Goal: Navigation & Orientation: Find specific page/section

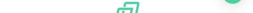
type input "[PERSON_NAME][EMAIL_ADDRESS][DOMAIN_NAME]"
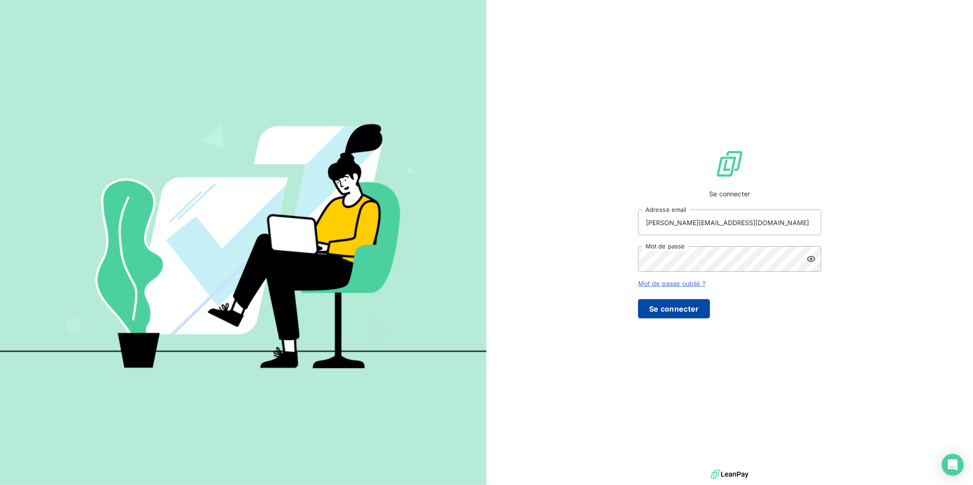
click at [647, 302] on button "Se connecter" at bounding box center [674, 308] width 72 height 19
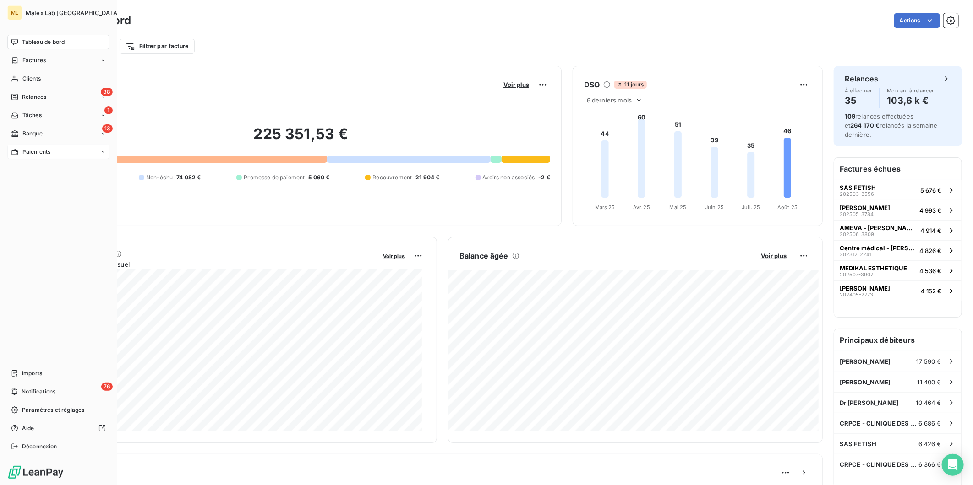
click at [29, 149] on span "Paiements" at bounding box center [36, 152] width 28 height 8
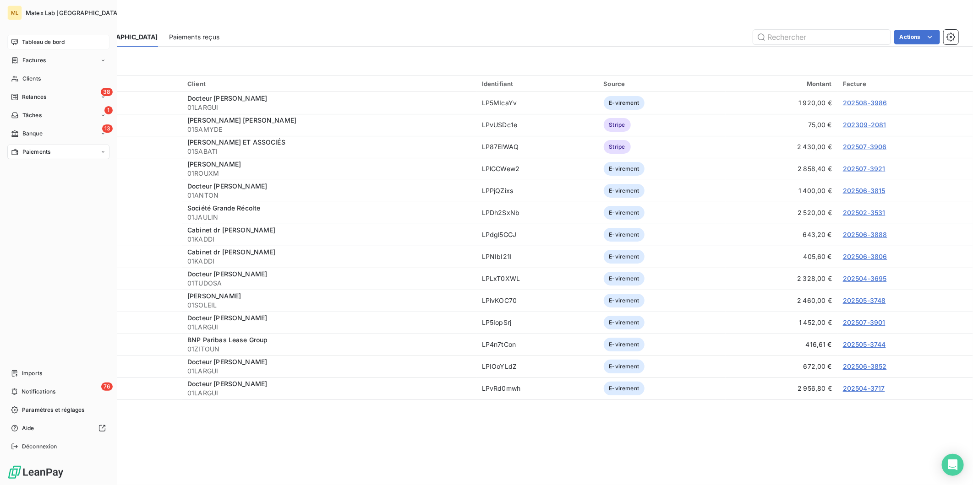
click at [46, 42] on span "Tableau de bord" at bounding box center [43, 42] width 43 height 8
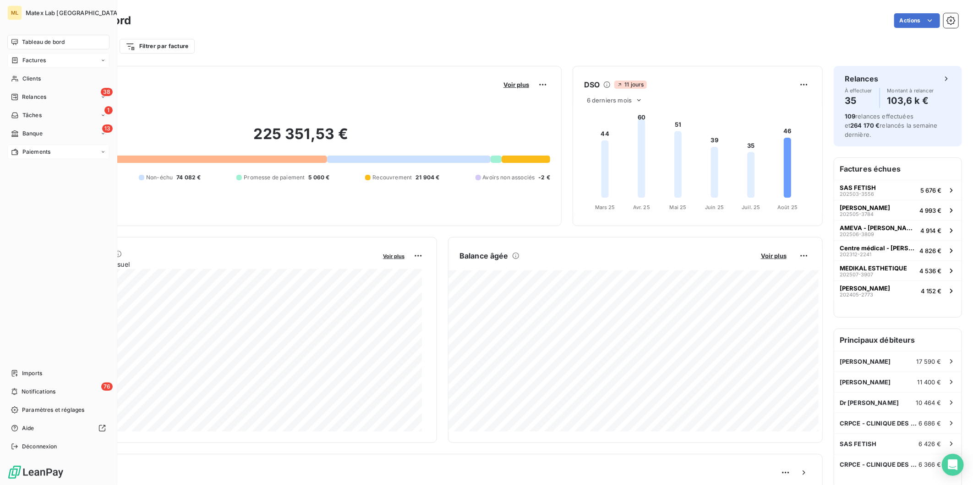
click at [37, 56] on span "Factures" at bounding box center [33, 60] width 23 height 8
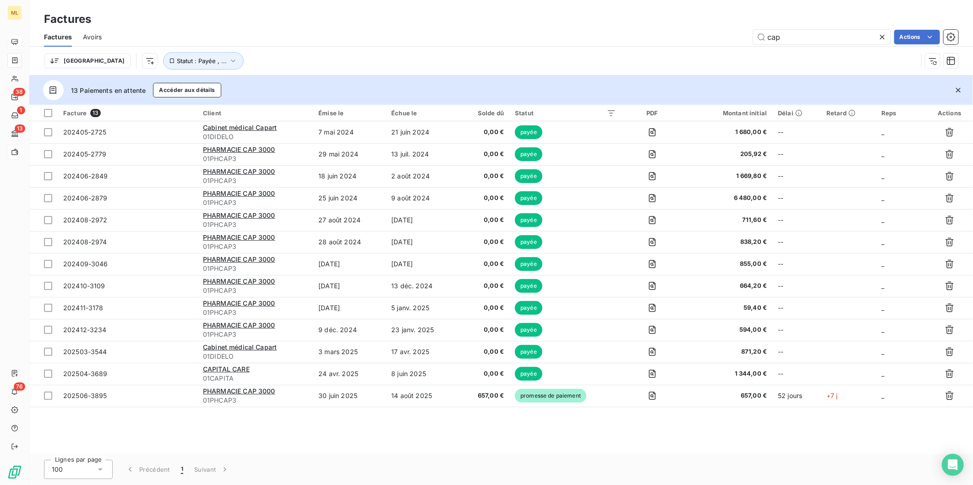
drag, startPoint x: 798, startPoint y: 38, endPoint x: 741, endPoint y: 34, distance: 56.9
click at [741, 34] on div "cap Actions" at bounding box center [535, 37] width 845 height 15
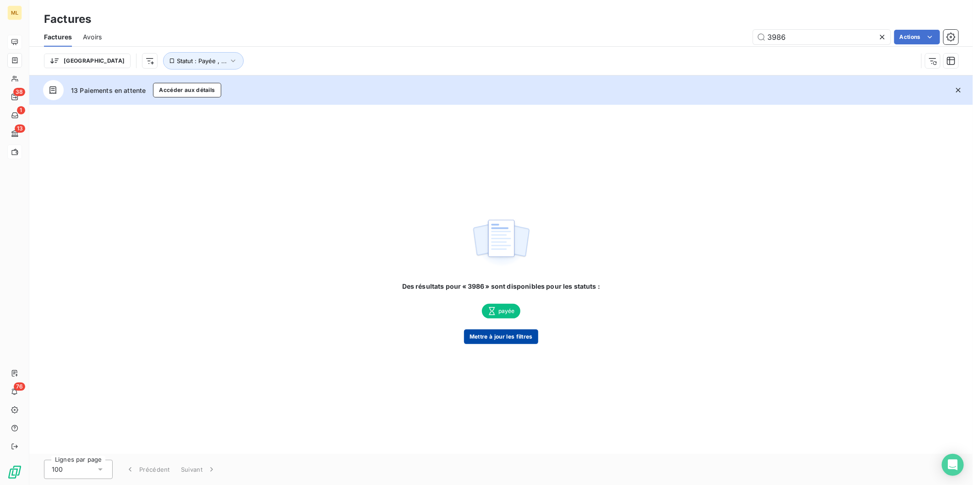
type input "3986"
click at [511, 341] on button "Mettre à jour les filtres" at bounding box center [501, 337] width 74 height 15
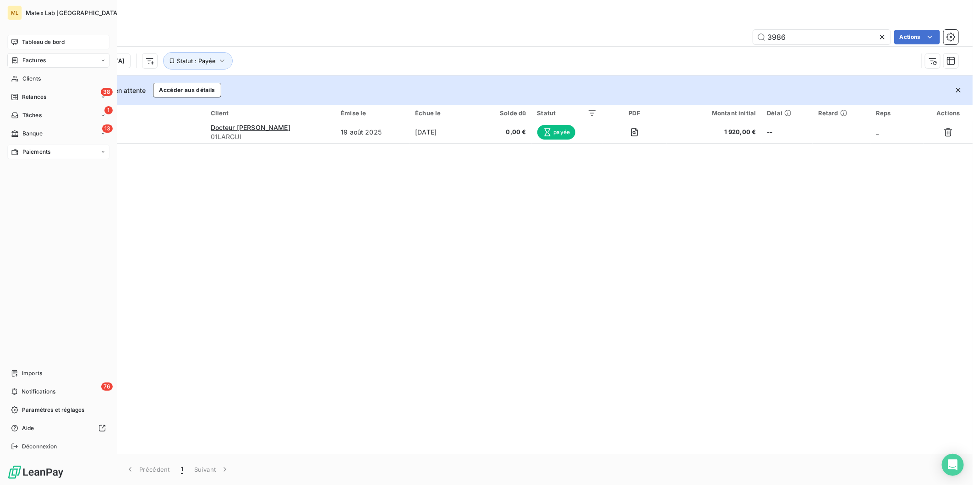
click at [43, 43] on span "Tableau de bord" at bounding box center [43, 42] width 43 height 8
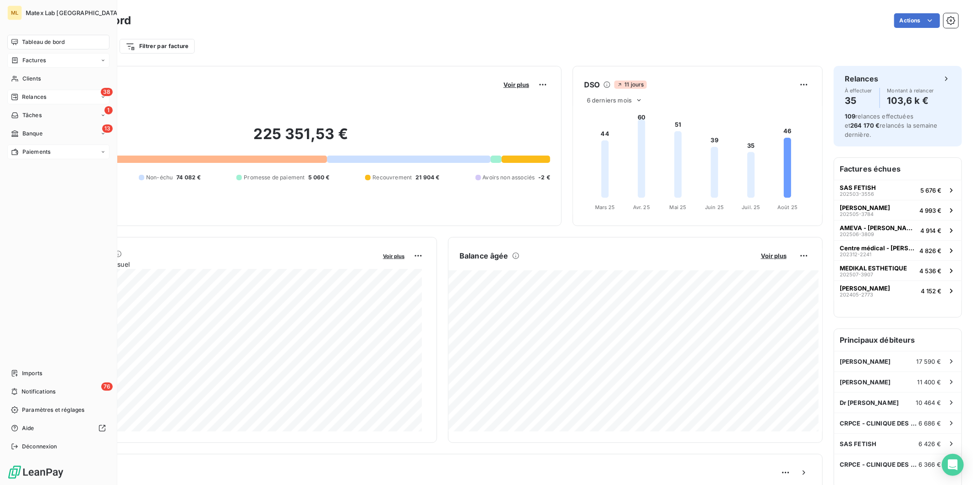
click at [48, 97] on div "38 Relances" at bounding box center [58, 97] width 102 height 15
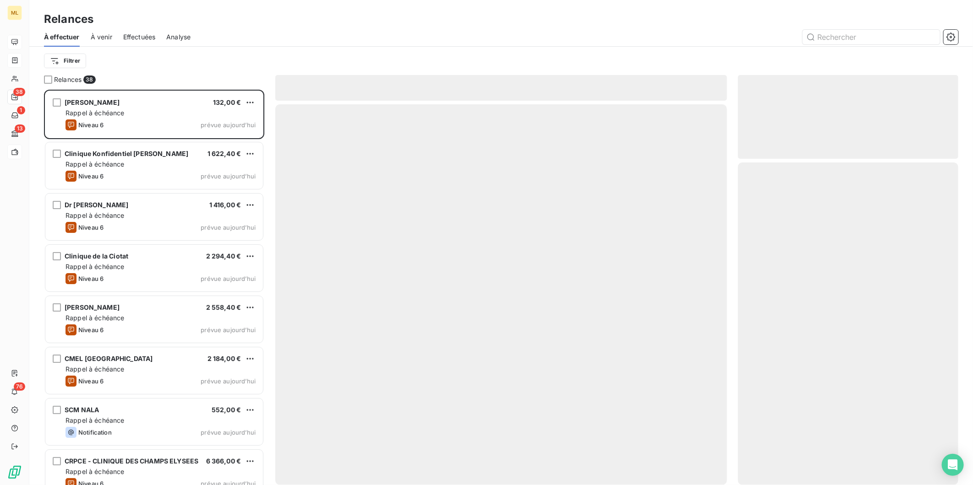
scroll to position [387, 212]
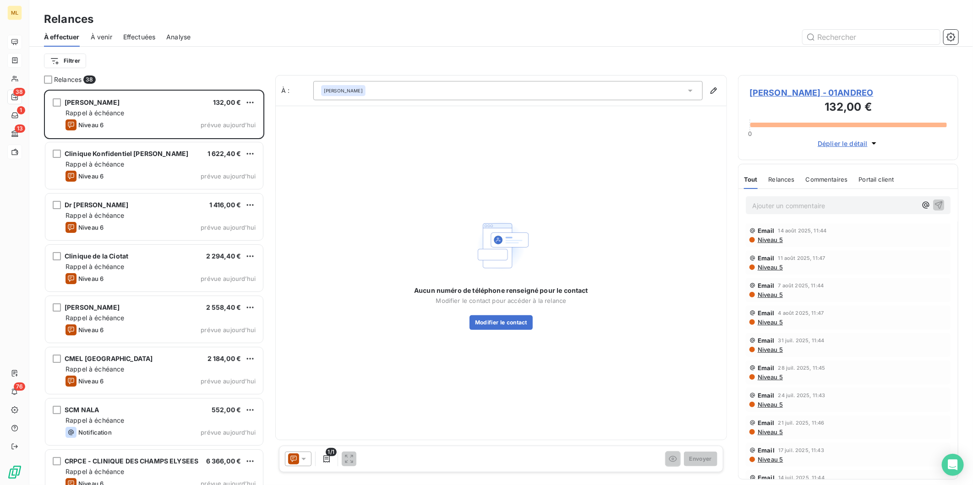
click at [144, 36] on span "Effectuées" at bounding box center [139, 37] width 33 height 9
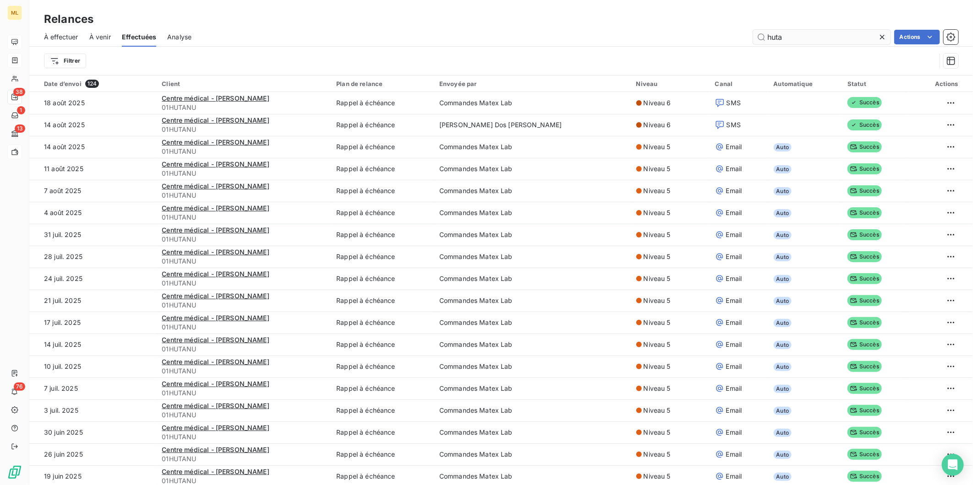
click at [884, 38] on icon at bounding box center [881, 37] width 9 height 9
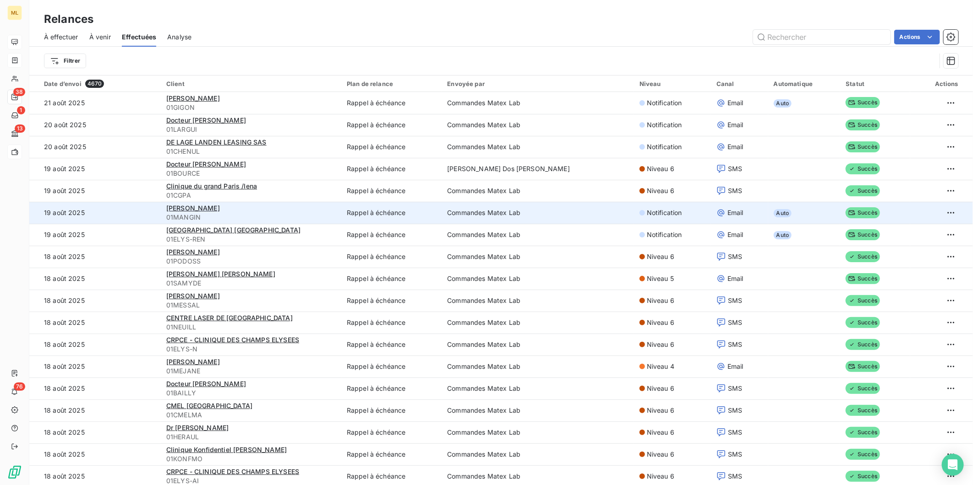
click at [674, 217] on div "Notification" at bounding box center [672, 212] width 66 height 9
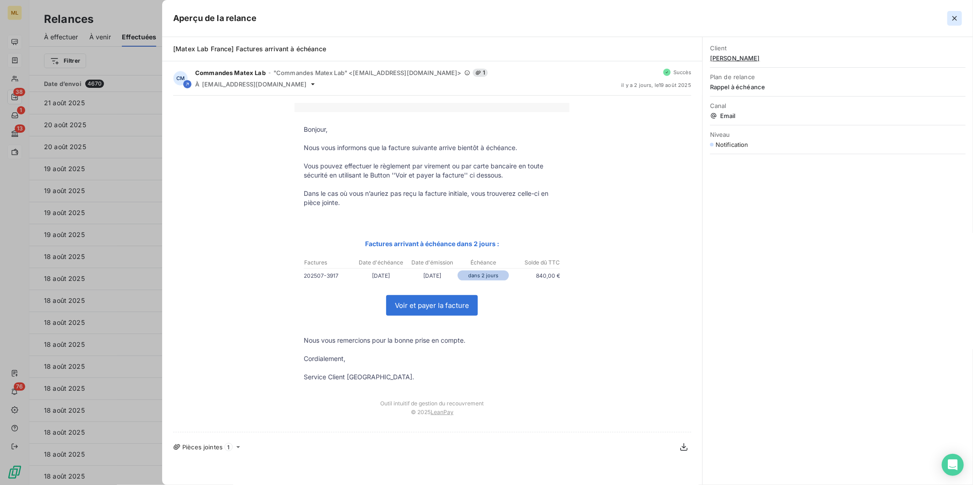
click at [953, 23] on button "button" at bounding box center [954, 18] width 15 height 15
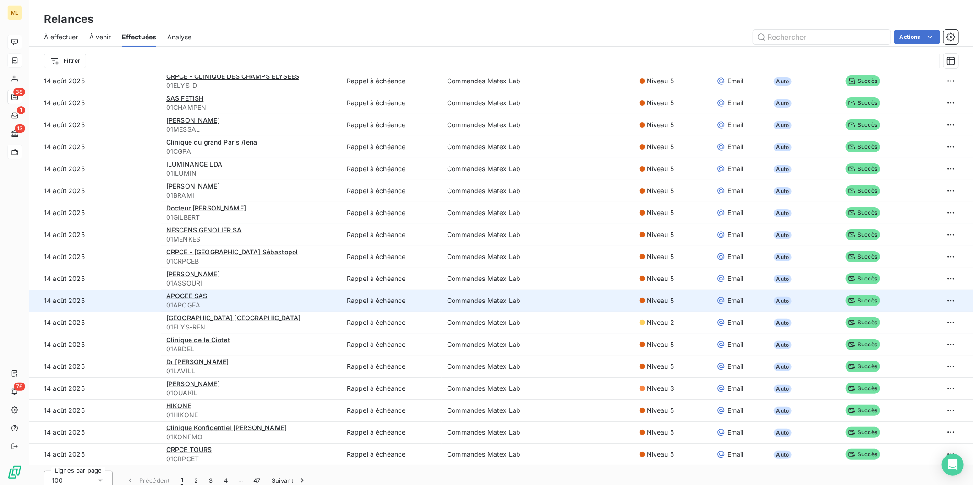
scroll to position [31, 0]
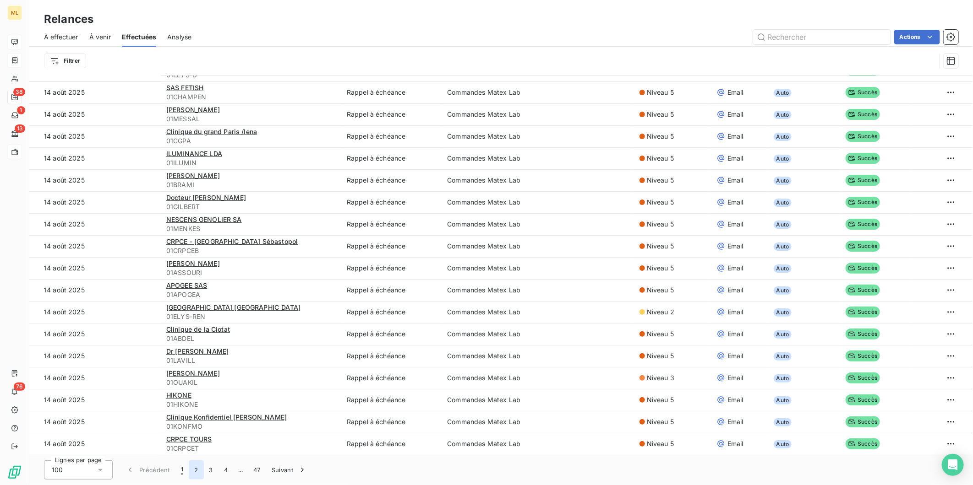
click at [195, 468] on button "2" at bounding box center [196, 470] width 15 height 19
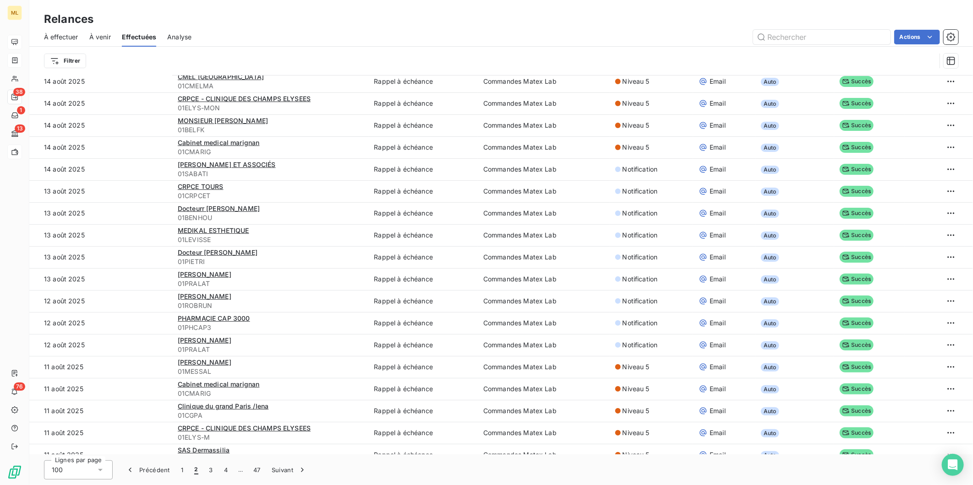
scroll to position [0, 0]
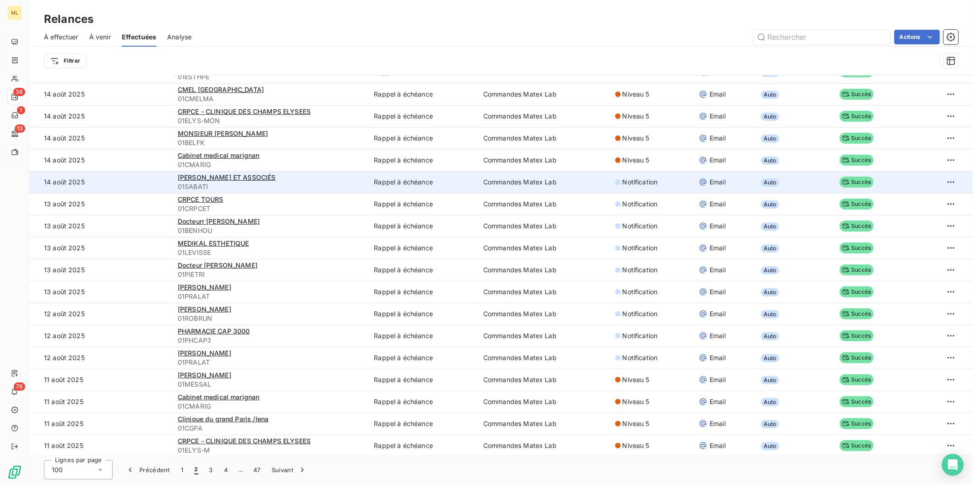
click at [635, 182] on span "Notification" at bounding box center [639, 182] width 35 height 9
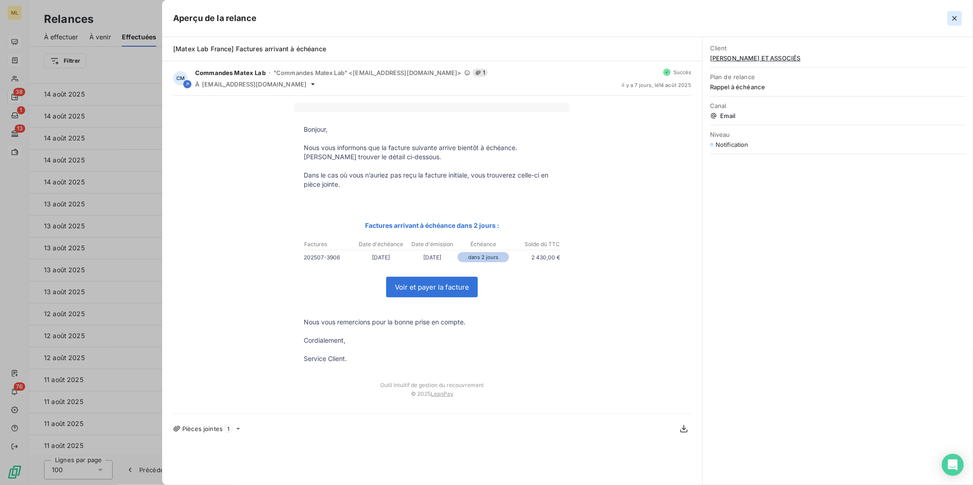
click at [955, 20] on icon "button" at bounding box center [954, 18] width 9 height 9
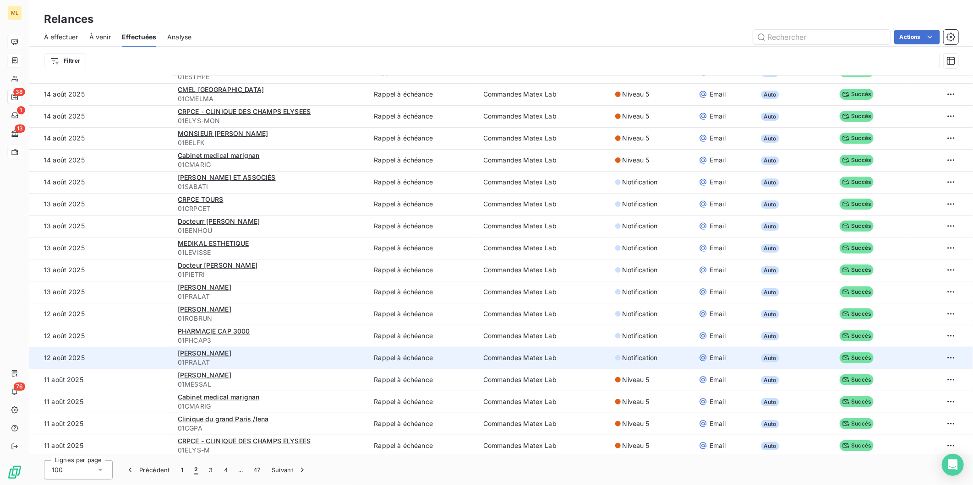
click at [634, 356] on span "Notification" at bounding box center [639, 358] width 35 height 9
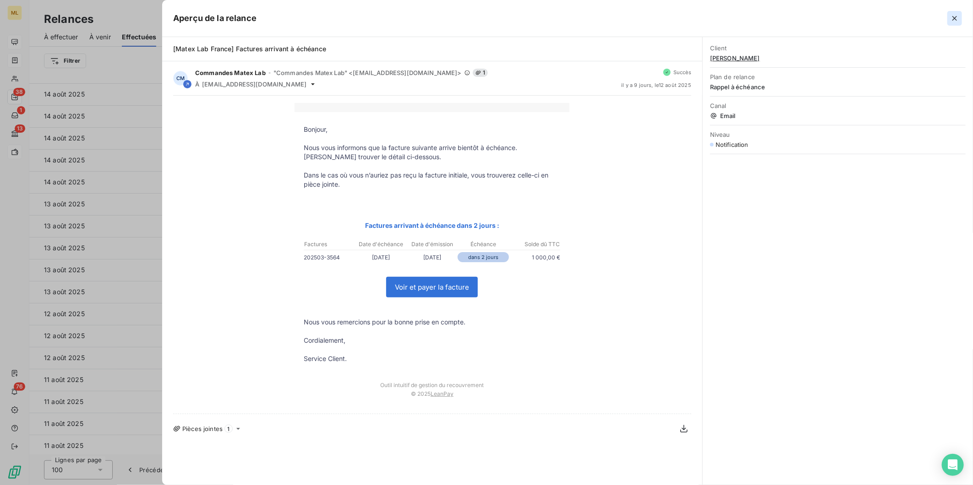
click at [955, 18] on icon "button" at bounding box center [954, 18] width 9 height 9
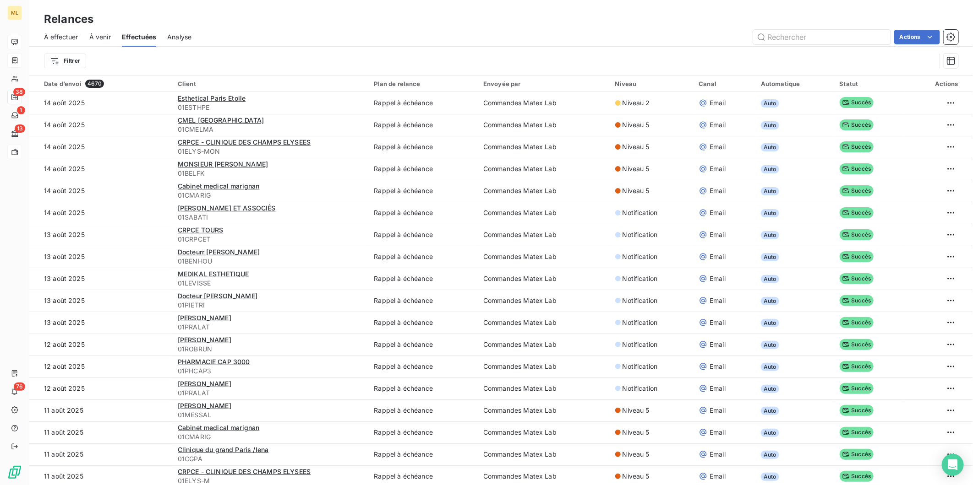
click at [92, 34] on span "À venir" at bounding box center [100, 37] width 22 height 9
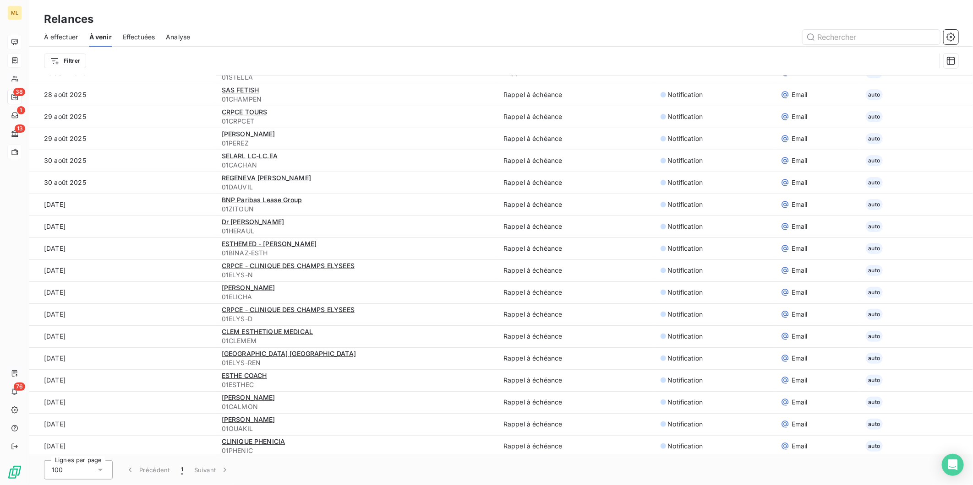
scroll to position [136, 0]
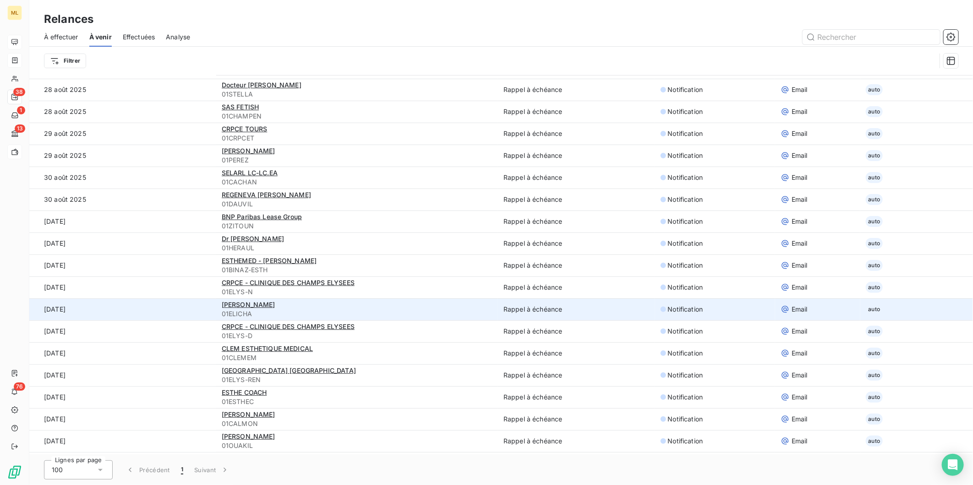
click at [671, 316] on td "Notification" at bounding box center [715, 310] width 120 height 22
click at [624, 305] on td "Rappel à échéance" at bounding box center [576, 310] width 157 height 22
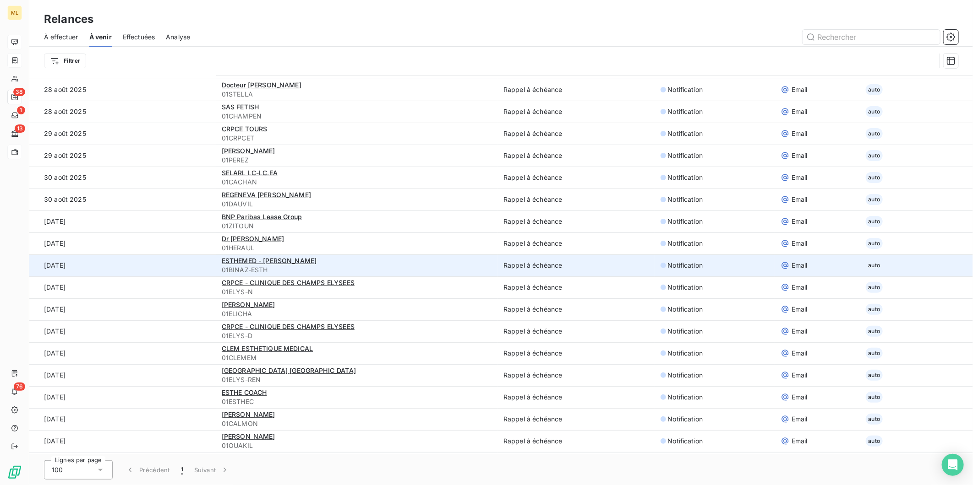
click at [535, 260] on td "Rappel à échéance" at bounding box center [576, 266] width 157 height 22
click at [791, 267] on span "Email" at bounding box center [799, 265] width 16 height 9
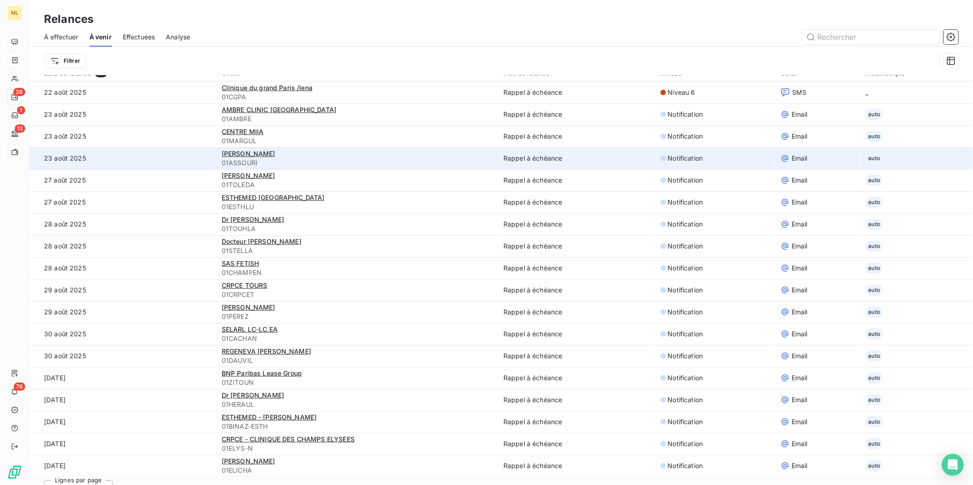
scroll to position [0, 0]
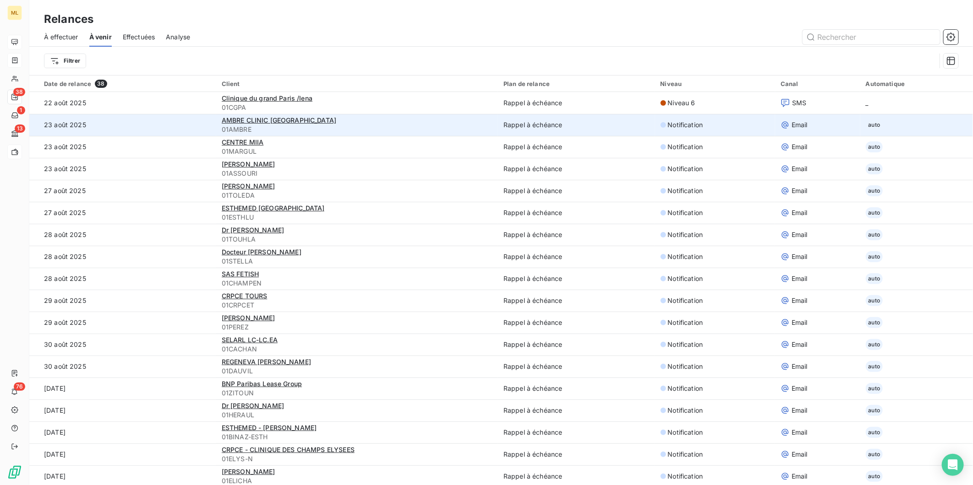
click at [670, 125] on span "Notification" at bounding box center [685, 124] width 35 height 9
click at [514, 121] on td "Rappel à échéance" at bounding box center [576, 125] width 157 height 22
click at [243, 122] on span "AMBRE CLINIC PARIS" at bounding box center [279, 120] width 115 height 8
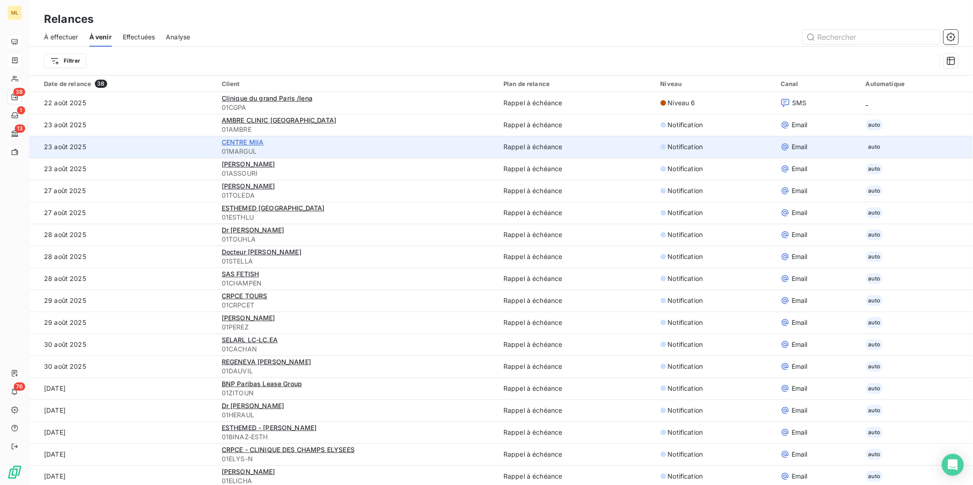
click at [243, 141] on span "CENTRE MIIA" at bounding box center [243, 142] width 42 height 8
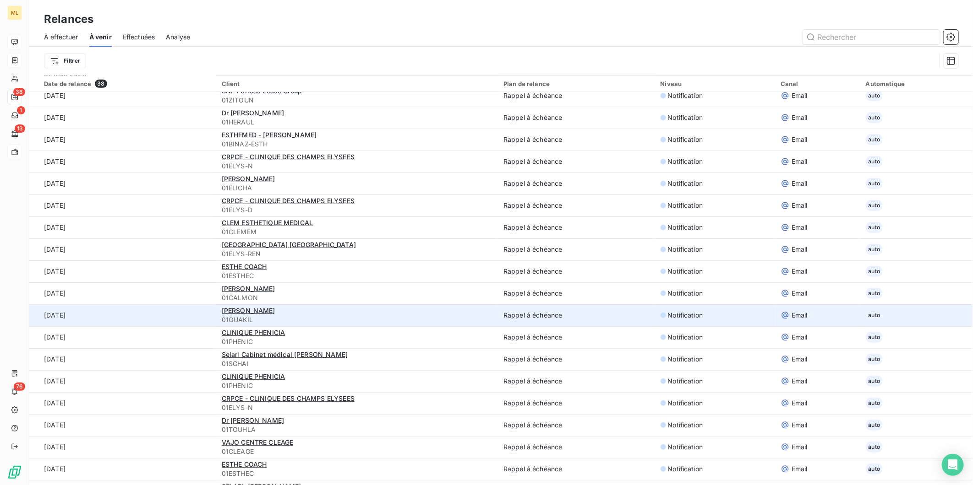
scroll to position [305, 0]
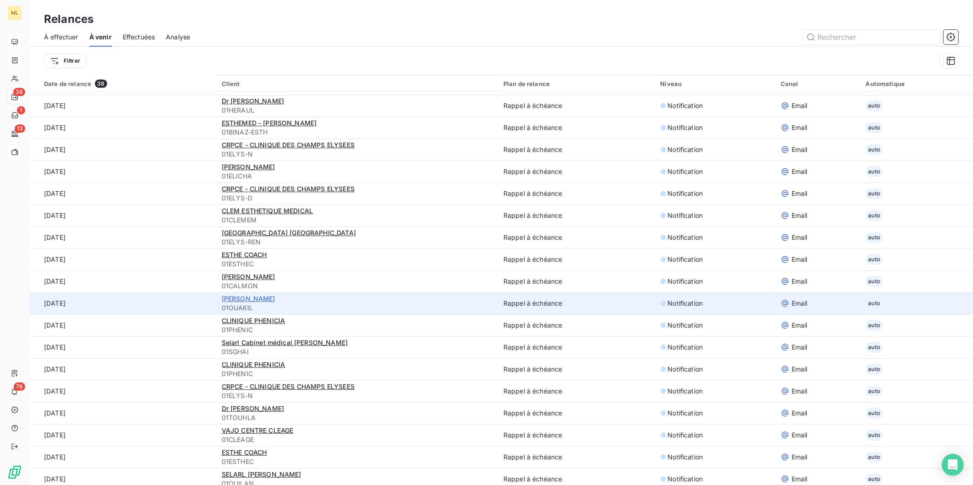
click at [250, 295] on span "Dr Franck OUAKIL" at bounding box center [249, 299] width 54 height 8
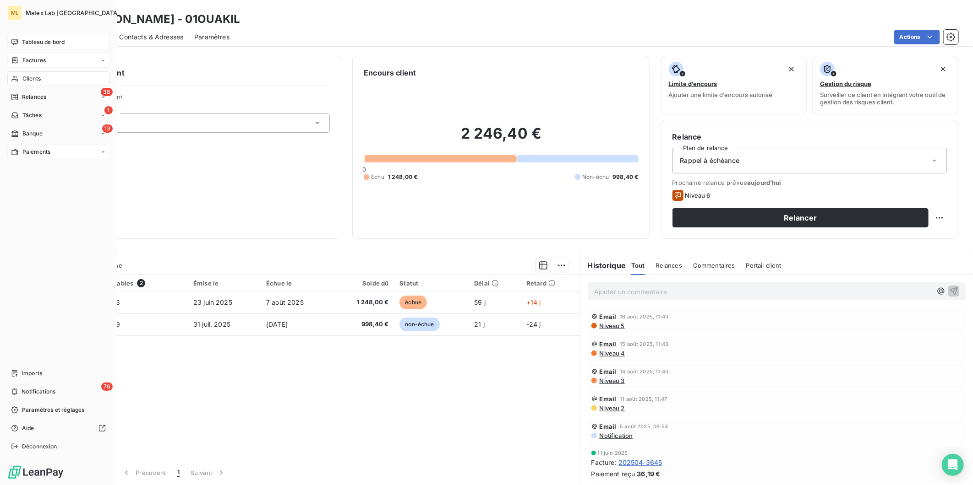
click at [27, 37] on div "Tableau de bord" at bounding box center [58, 42] width 102 height 15
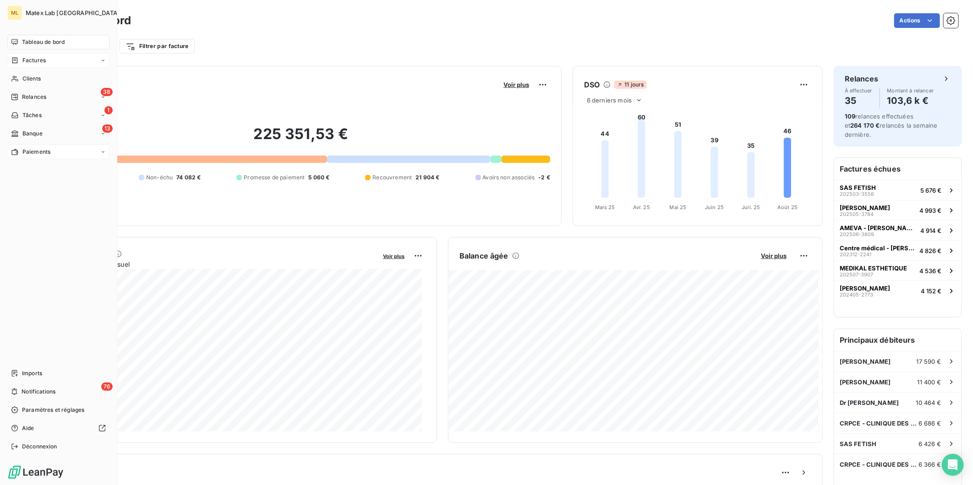
click at [40, 150] on span "Paiements" at bounding box center [36, 152] width 28 height 8
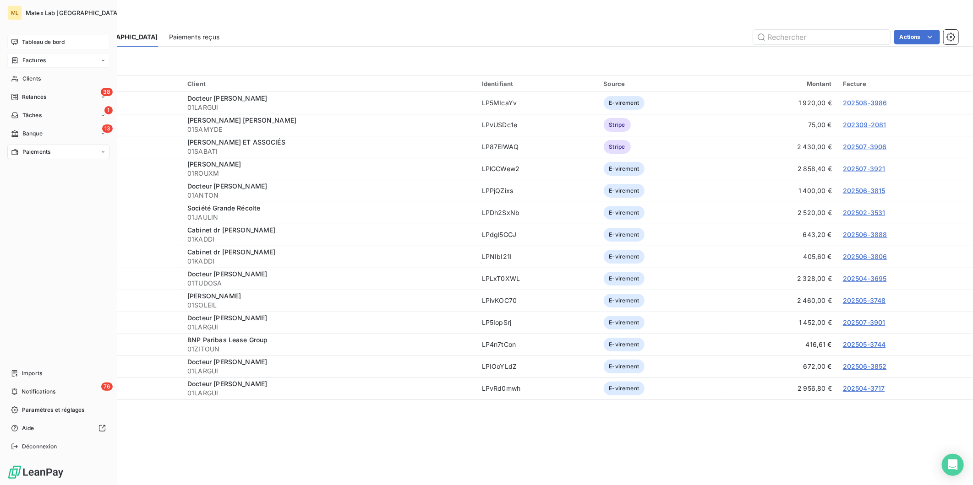
click at [30, 38] on span "Tableau de bord" at bounding box center [43, 42] width 43 height 8
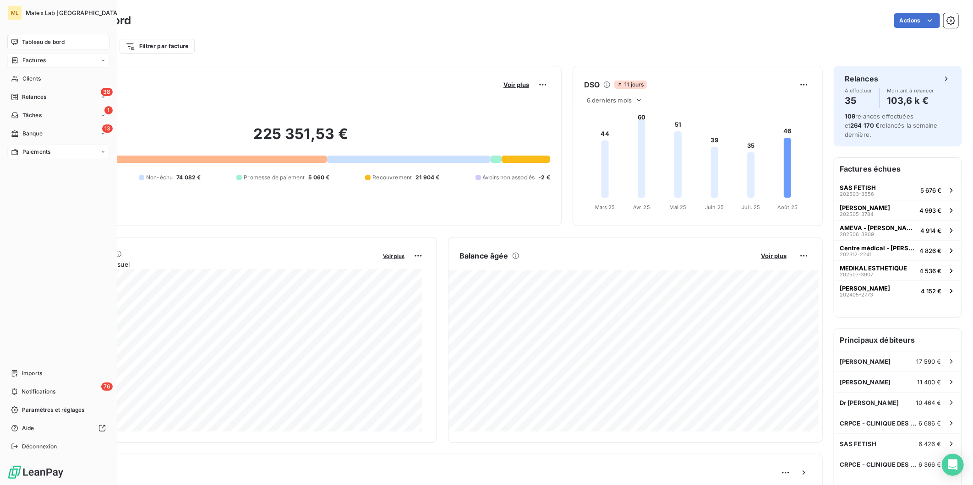
click at [38, 150] on span "Paiements" at bounding box center [36, 152] width 28 height 8
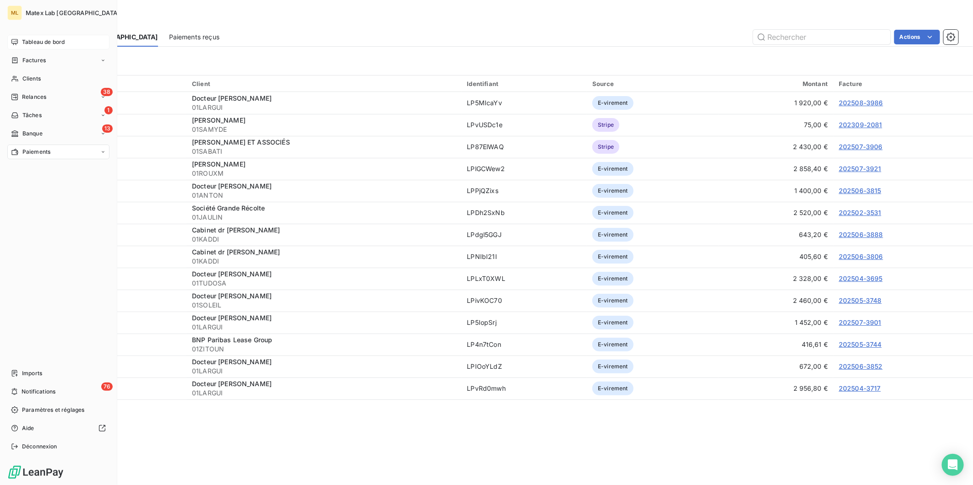
click at [44, 44] on span "Tableau de bord" at bounding box center [43, 42] width 43 height 8
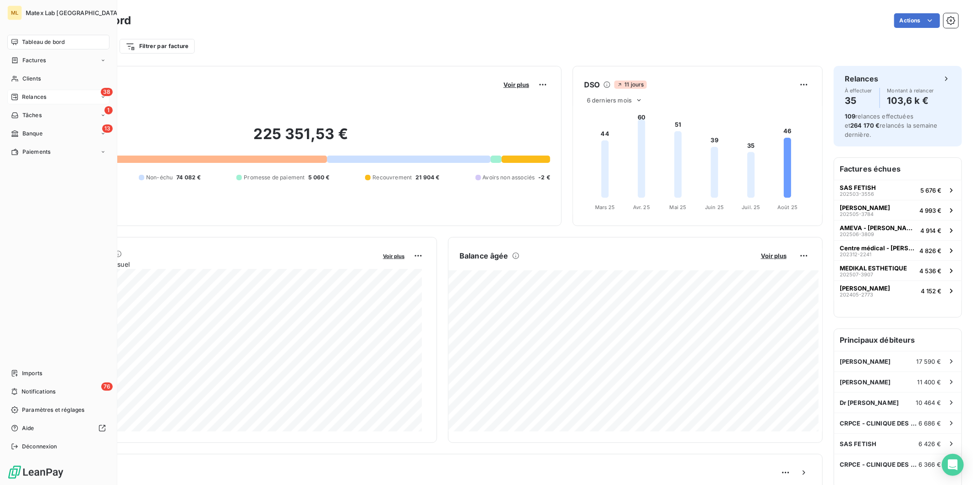
click at [44, 95] on span "Relances" at bounding box center [34, 97] width 24 height 8
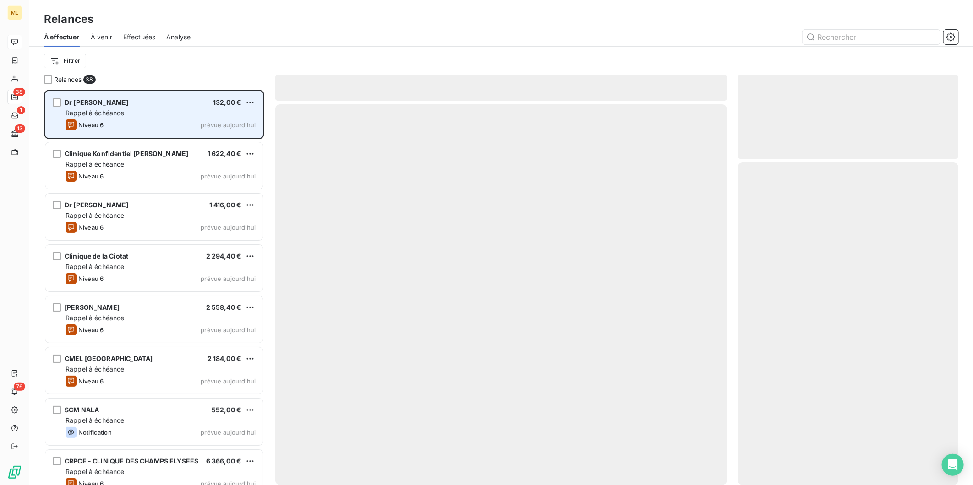
scroll to position [387, 212]
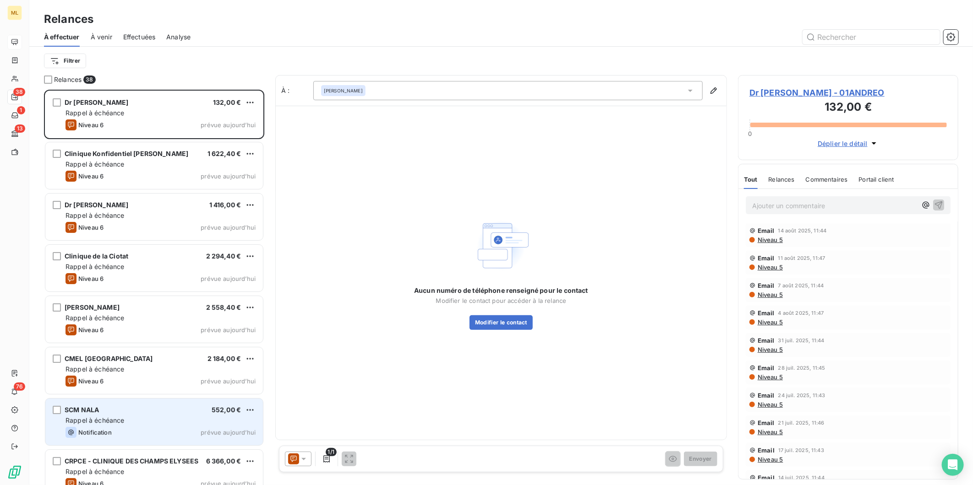
click at [152, 414] on div "SCM NALA 552,00 € Rappel à échéance Notification prévue aujourd’hui" at bounding box center [154, 422] width 218 height 47
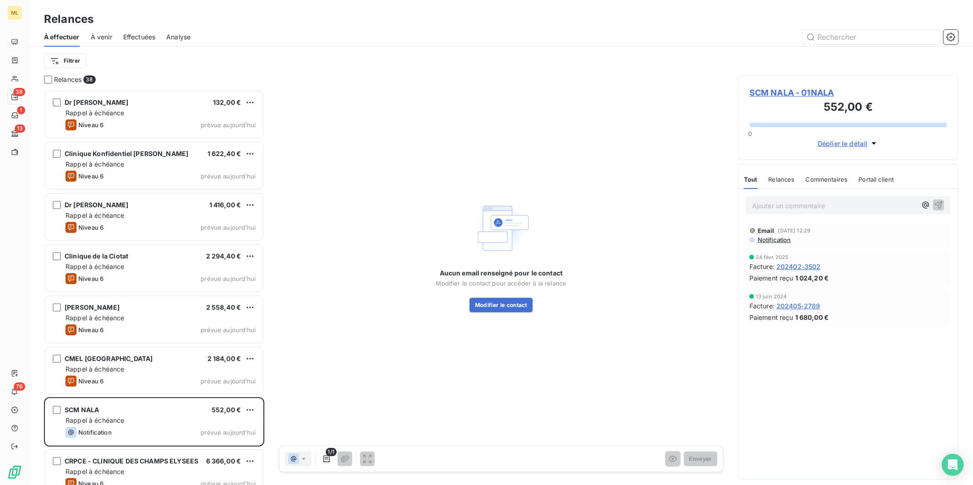
click at [789, 88] on span "SCM NALA - 01NALA" at bounding box center [847, 93] width 197 height 12
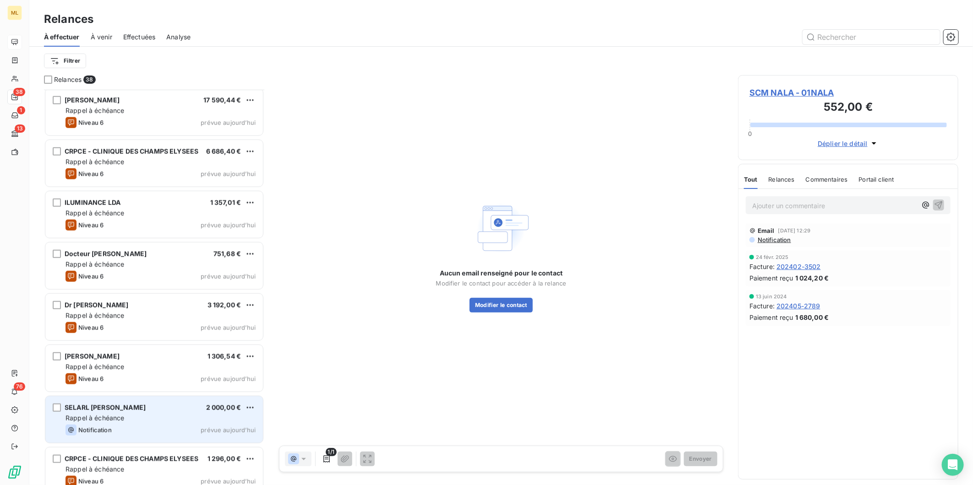
scroll to position [587, 0]
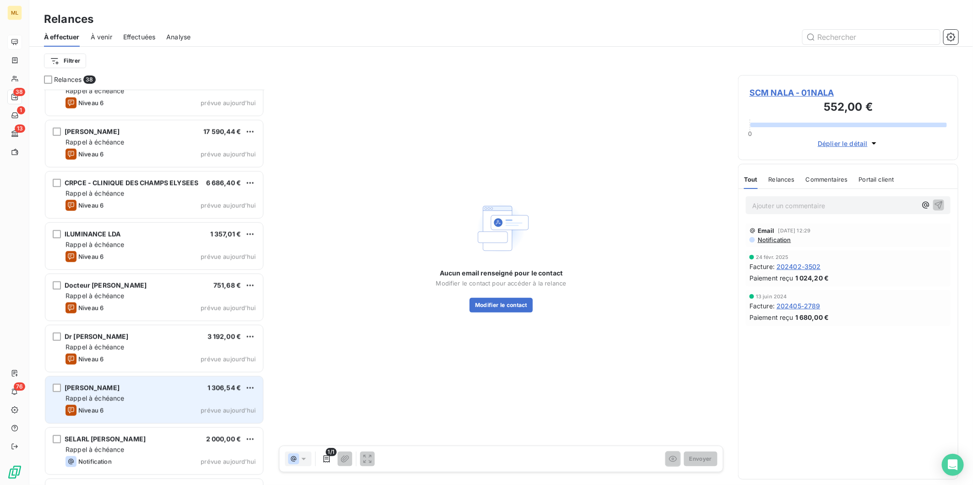
click at [165, 395] on div "Rappel à échéance" at bounding box center [160, 398] width 190 height 9
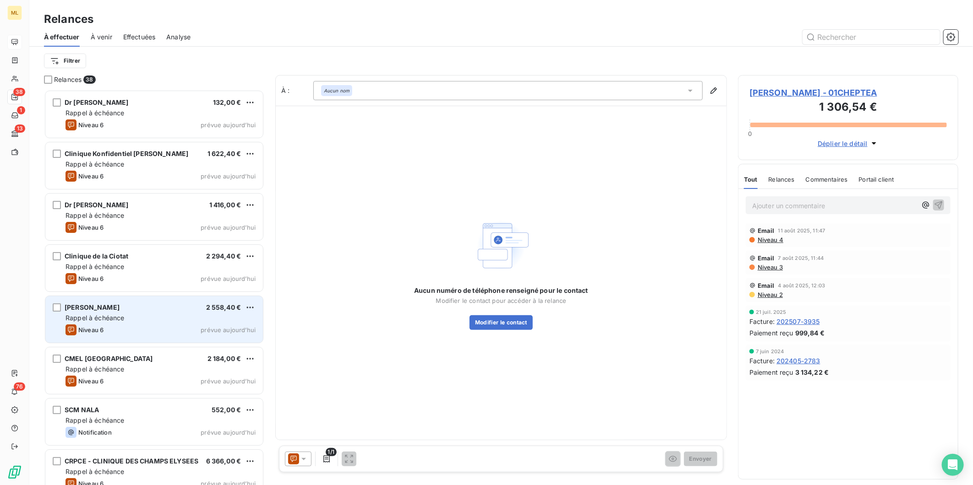
click at [166, 326] on div "Niveau 6 prévue aujourd’hui" at bounding box center [160, 330] width 190 height 11
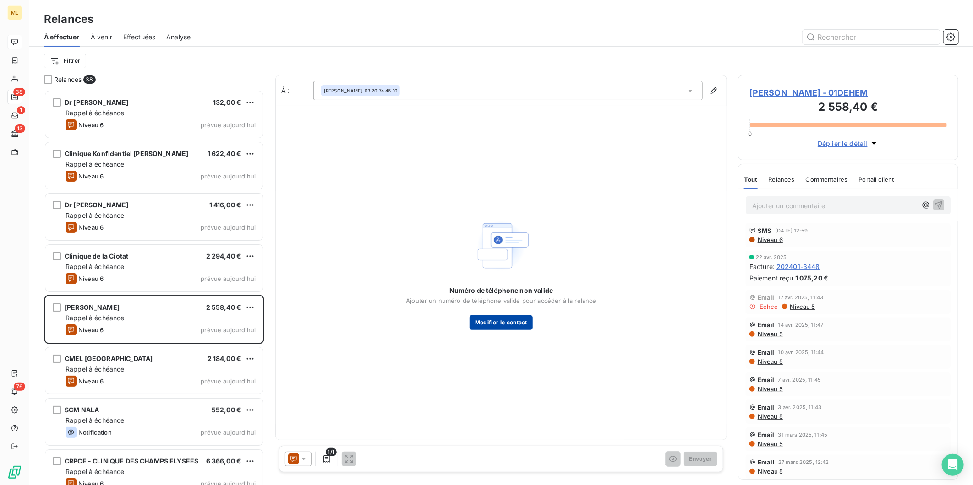
click at [505, 322] on button "Modifier le contact" at bounding box center [500, 322] width 63 height 15
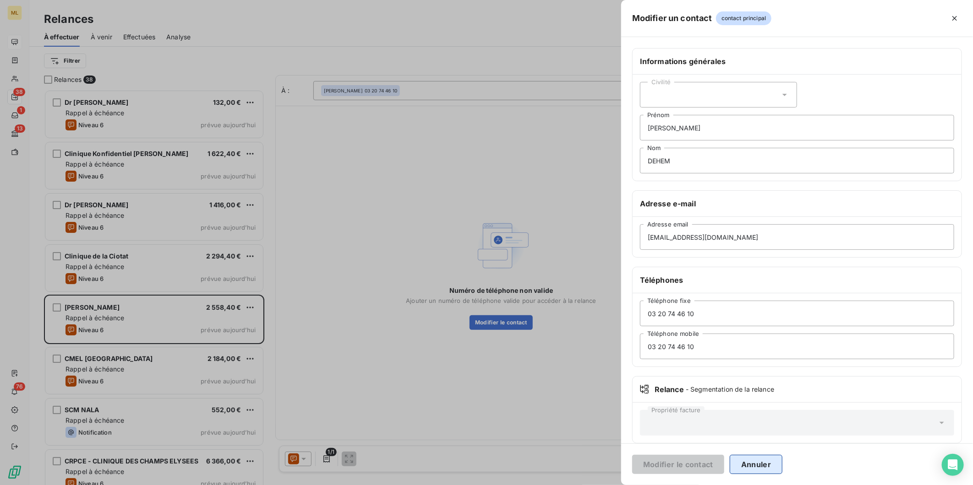
click at [756, 470] on button "Annuler" at bounding box center [755, 464] width 53 height 19
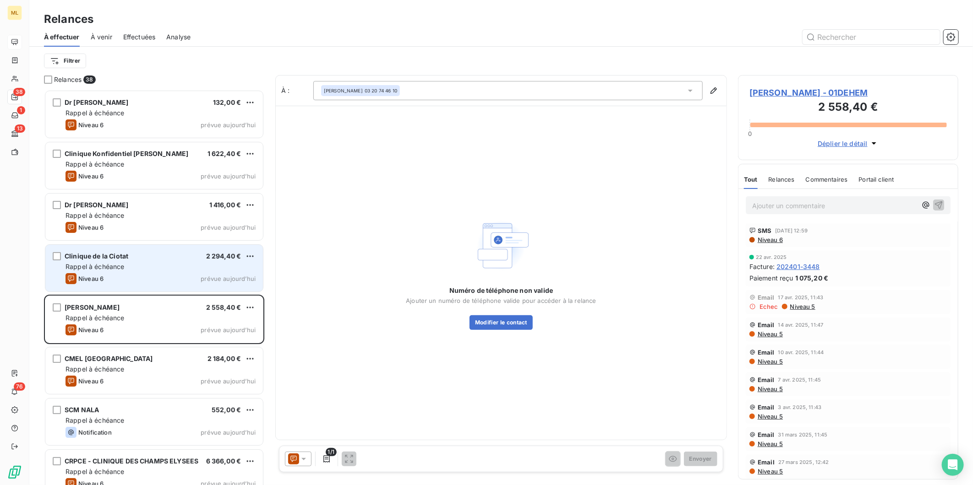
click at [143, 269] on div "Rappel à échéance" at bounding box center [160, 266] width 190 height 9
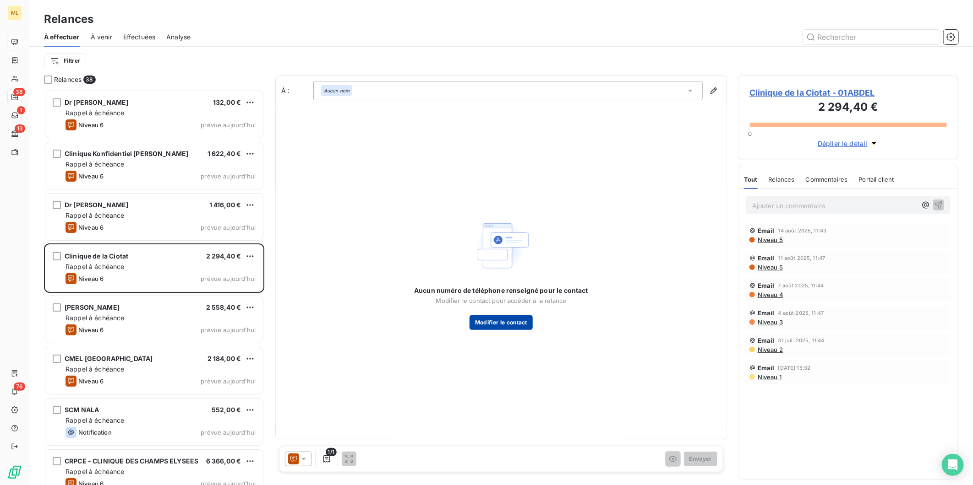
click at [511, 327] on button "Modifier le contact" at bounding box center [500, 322] width 63 height 15
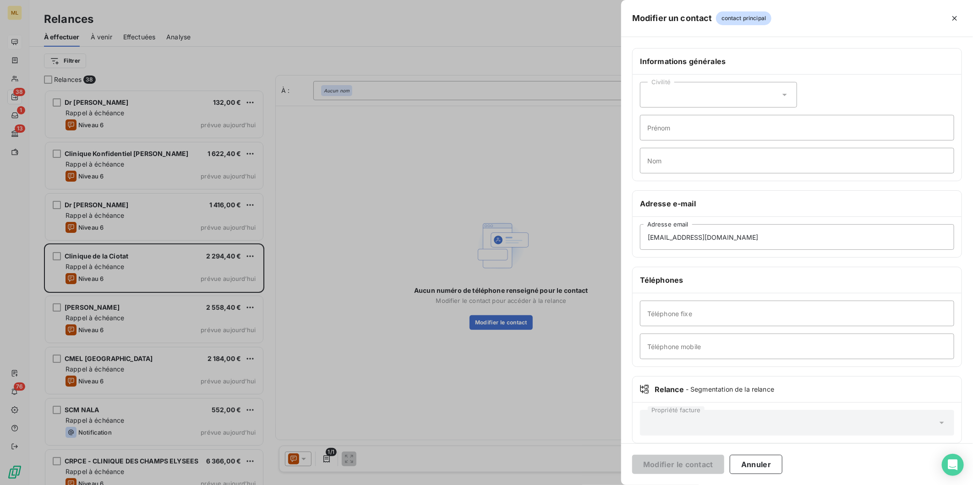
click at [569, 253] on div at bounding box center [486, 242] width 973 height 485
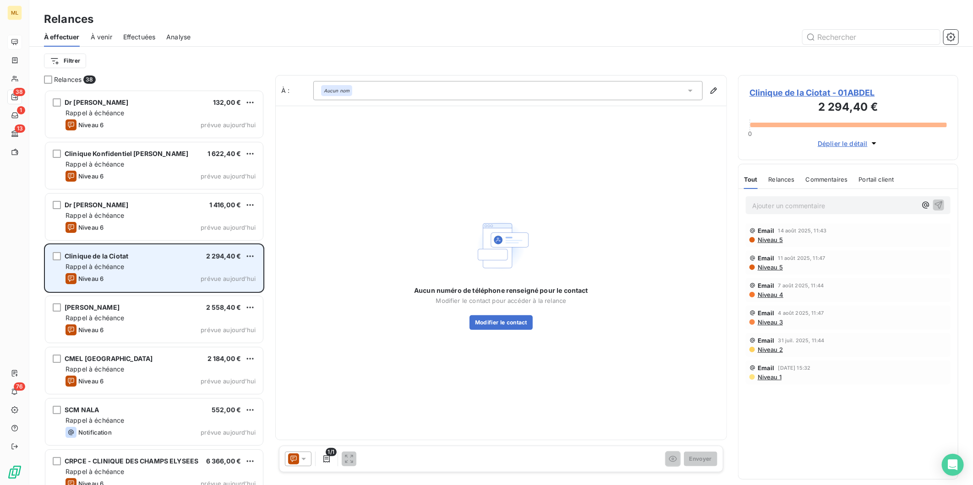
click at [150, 266] on div "Rappel à échéance" at bounding box center [160, 266] width 190 height 9
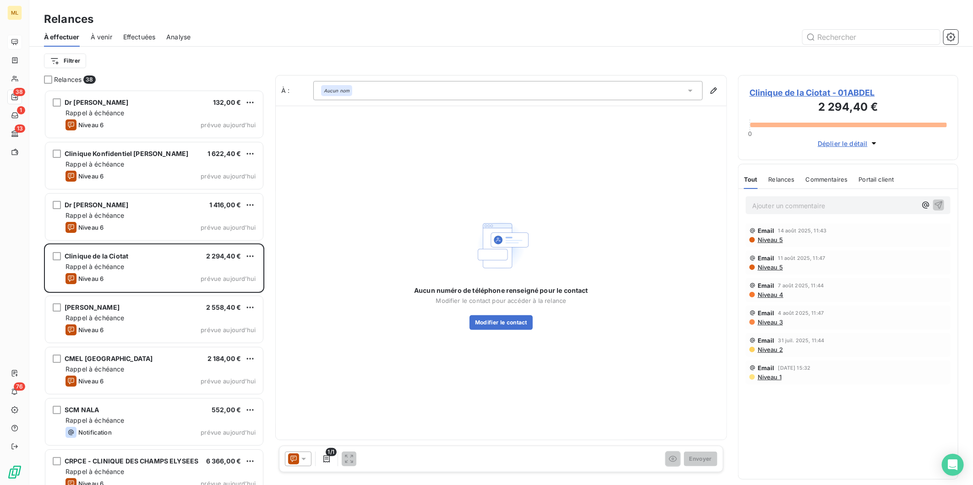
click at [821, 90] on span "Clinique de la Ciotat - 01ABDEL" at bounding box center [847, 93] width 197 height 12
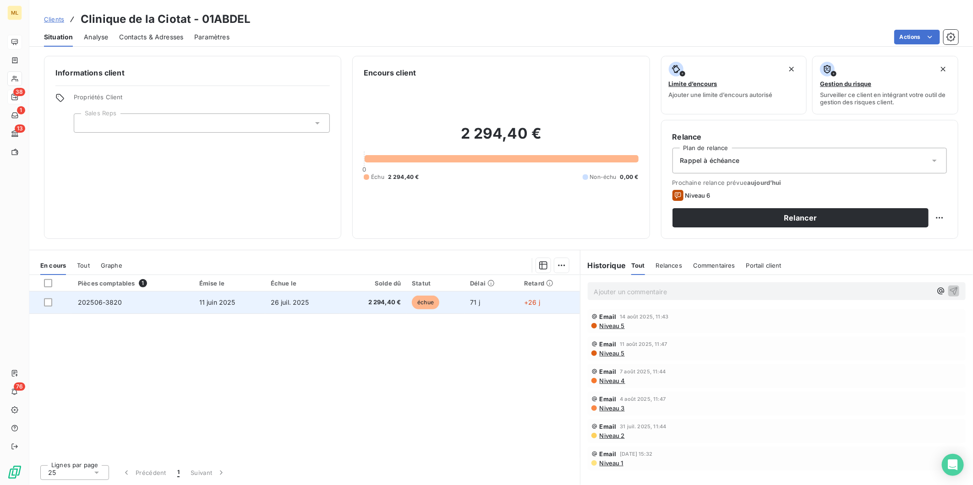
click at [354, 304] on span "2 294,40 €" at bounding box center [372, 302] width 55 height 9
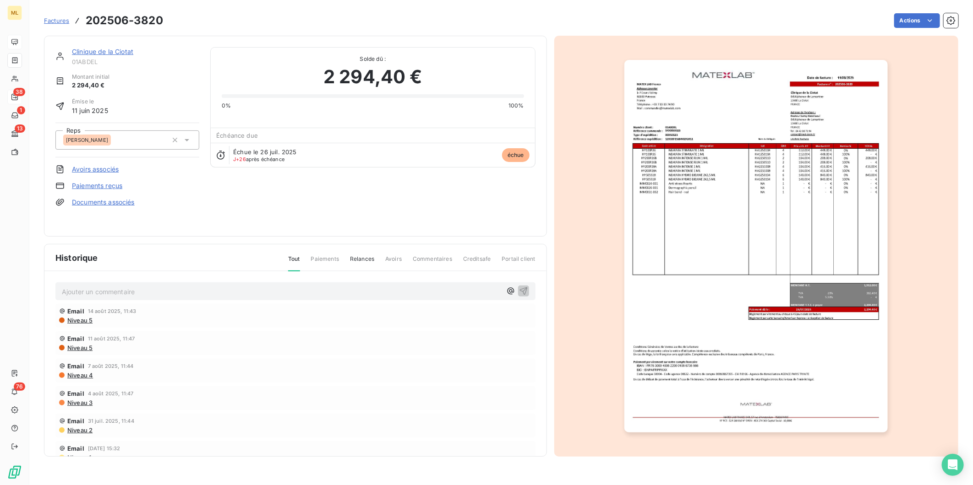
click at [731, 214] on img "button" at bounding box center [755, 246] width 263 height 373
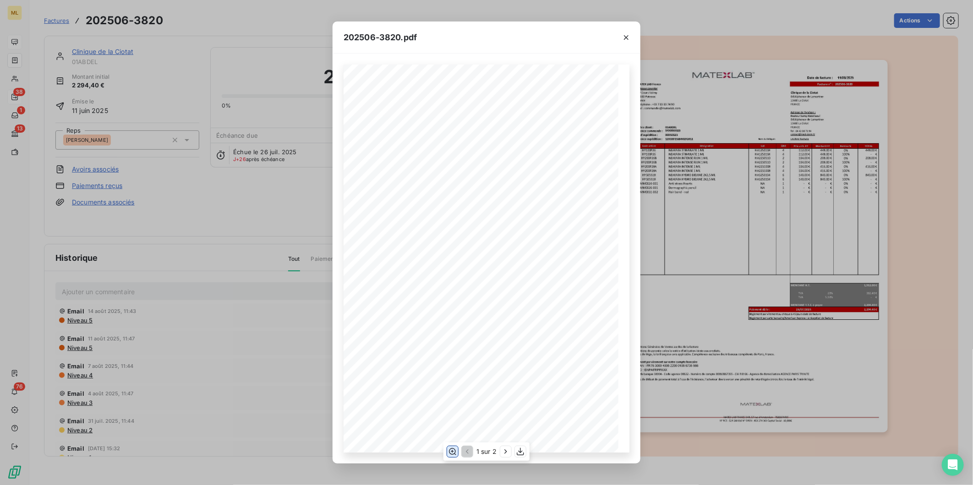
click at [454, 454] on icon "button" at bounding box center [452, 451] width 9 height 9
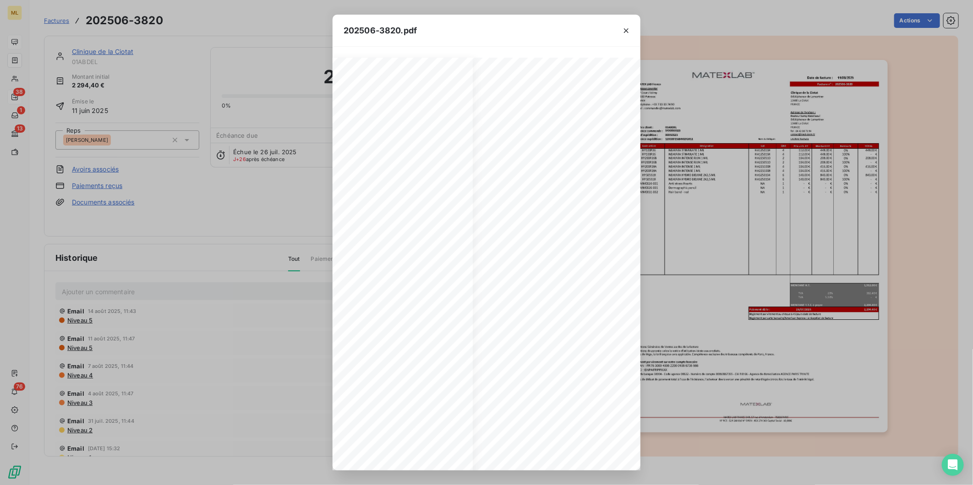
scroll to position [0, 158]
click at [628, 31] on icon "button" at bounding box center [625, 30] width 9 height 9
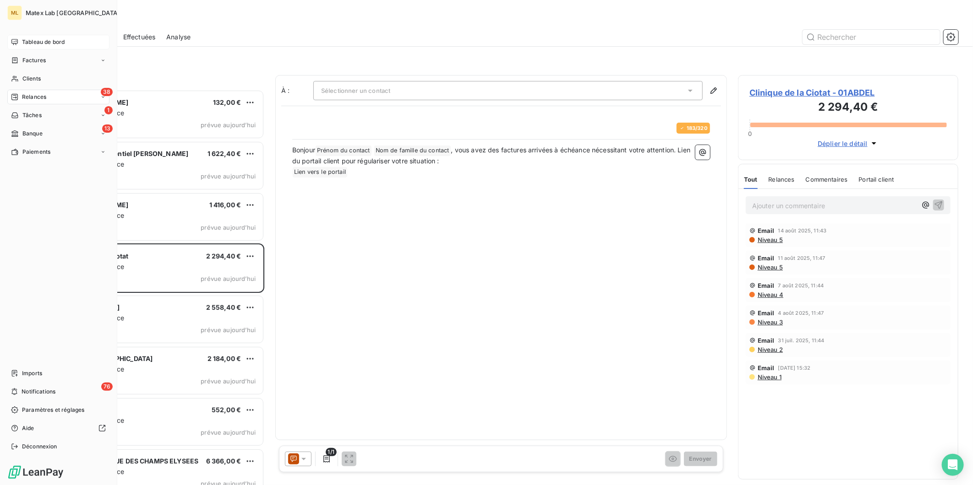
click at [40, 35] on div "Tableau de bord" at bounding box center [58, 42] width 102 height 15
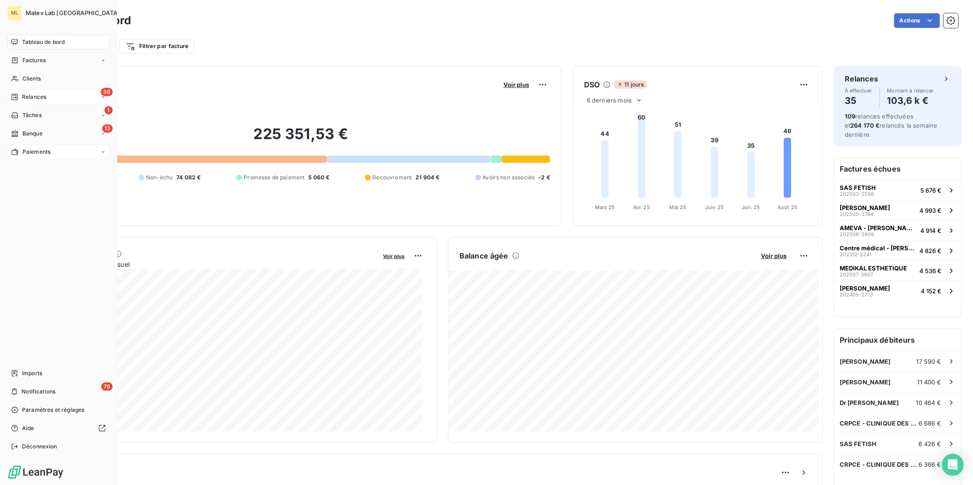
click at [48, 150] on span "Paiements" at bounding box center [36, 152] width 28 height 8
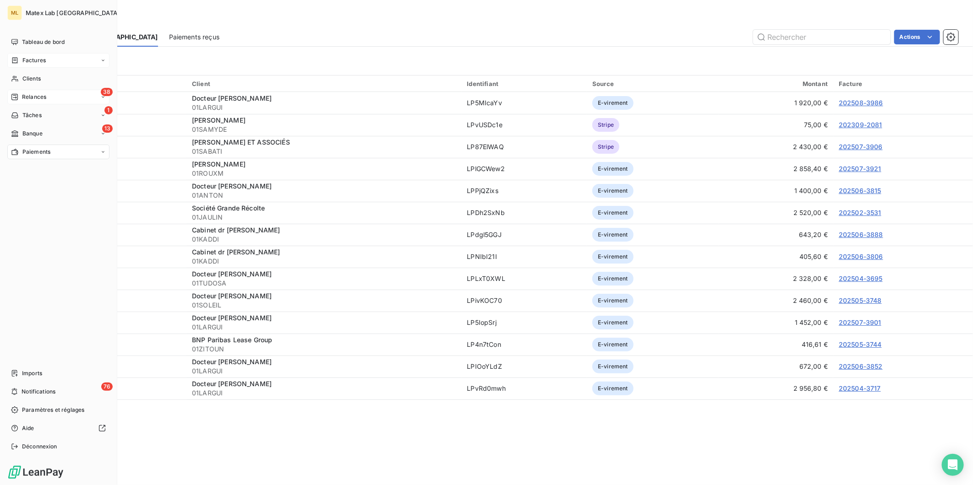
click at [53, 61] on div "Factures" at bounding box center [58, 60] width 102 height 15
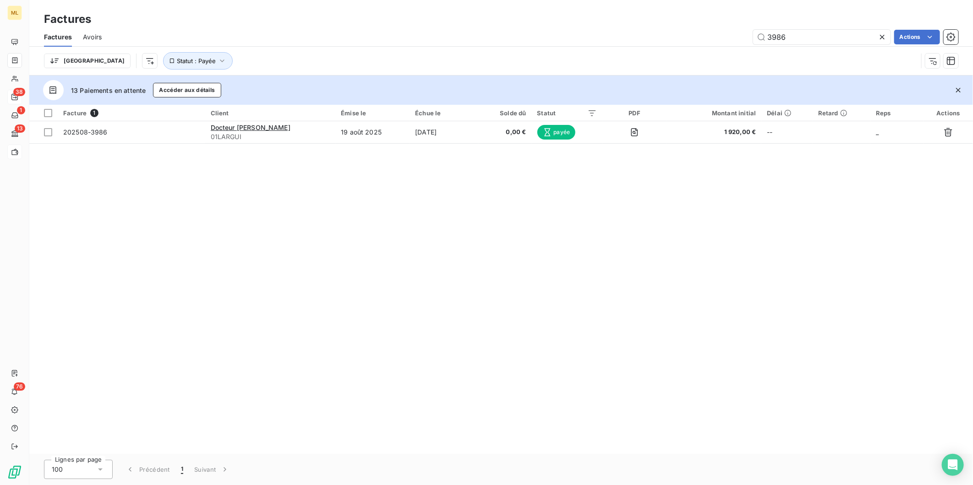
drag, startPoint x: 882, startPoint y: 37, endPoint x: 832, endPoint y: 46, distance: 51.2
click at [882, 37] on icon at bounding box center [882, 37] width 5 height 5
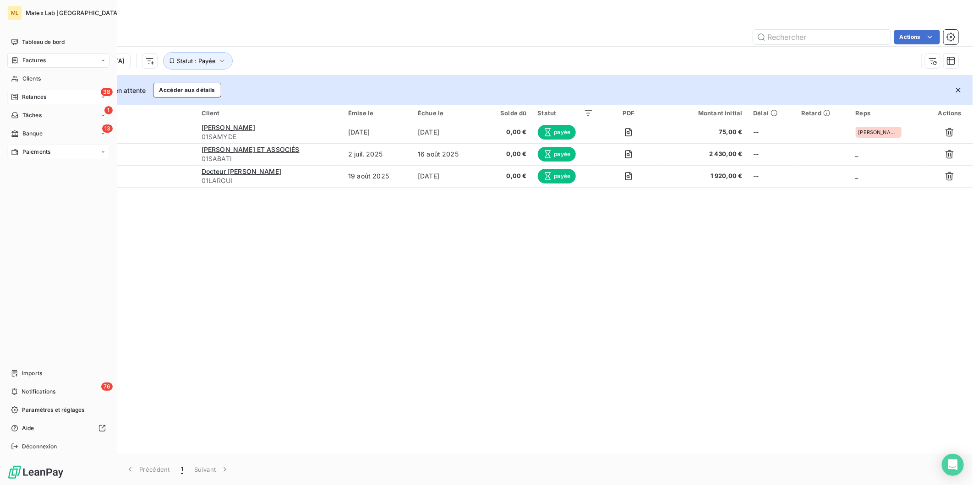
click at [31, 147] on div "Paiements" at bounding box center [58, 152] width 102 height 15
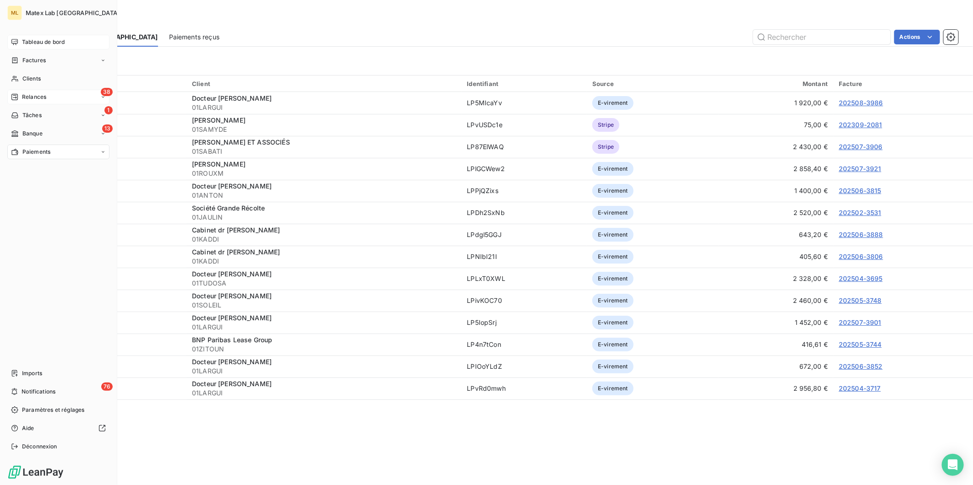
click at [29, 42] on span "Tableau de bord" at bounding box center [43, 42] width 43 height 8
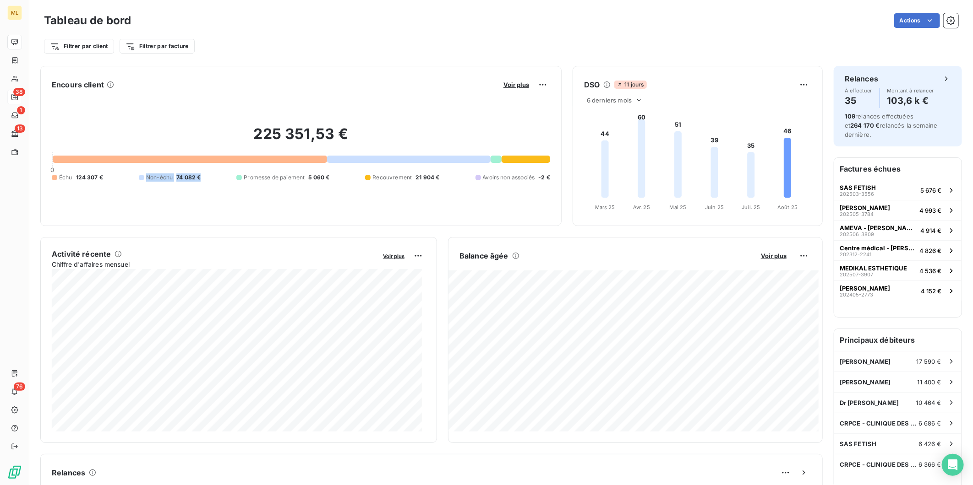
drag, startPoint x: 199, startPoint y: 179, endPoint x: 142, endPoint y: 179, distance: 56.3
click at [142, 179] on div "Non-échu 74 082 €" at bounding box center [170, 178] width 62 height 8
drag, startPoint x: 142, startPoint y: 179, endPoint x: 207, endPoint y: 177, distance: 64.6
click at [207, 177] on div "Échu 124 307 € Non-échu 74 082 € Promesse de paiement 5 060 € Recouvrement 21 9…" at bounding box center [301, 178] width 498 height 8
drag, startPoint x: 192, startPoint y: 175, endPoint x: 158, endPoint y: 175, distance: 34.8
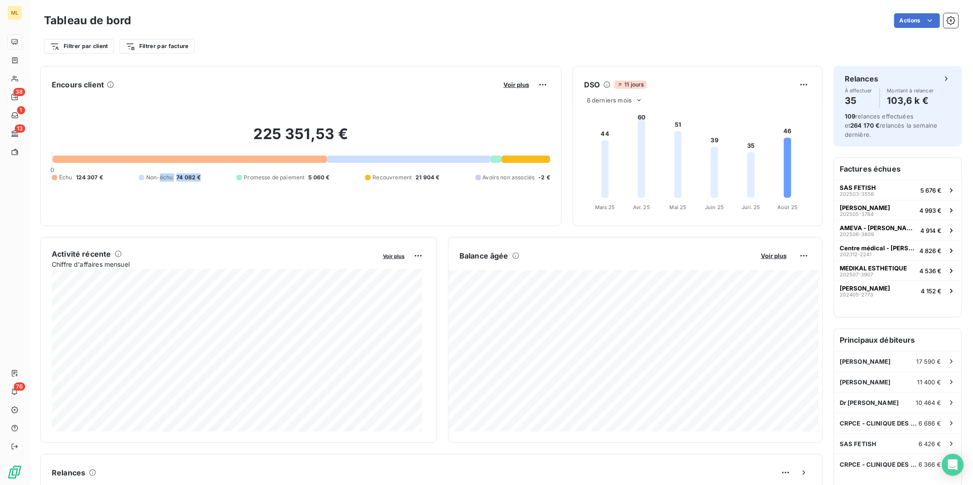
click at [158, 175] on div "Échu 124 307 € Non-échu 74 082 € Promesse de paiement 5 060 € Recouvrement 21 9…" at bounding box center [301, 178] width 498 height 8
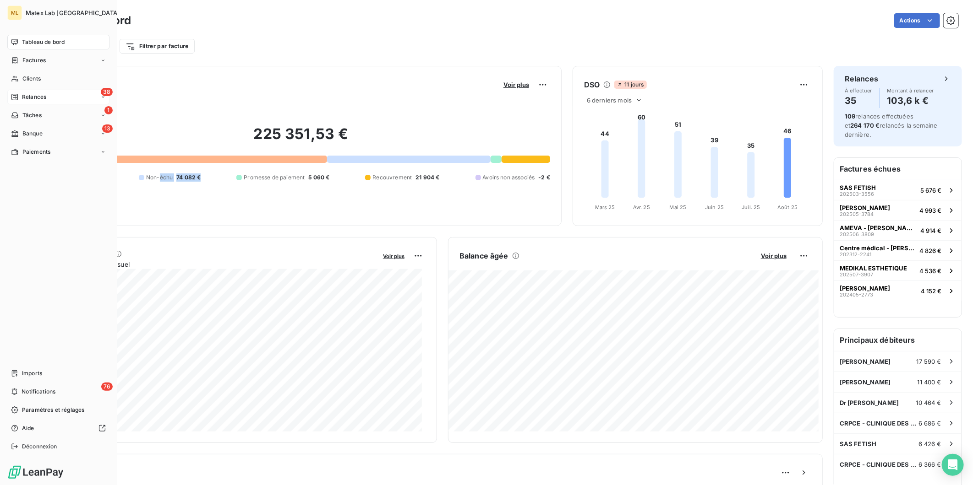
click at [33, 154] on span "Paiements" at bounding box center [36, 152] width 28 height 8
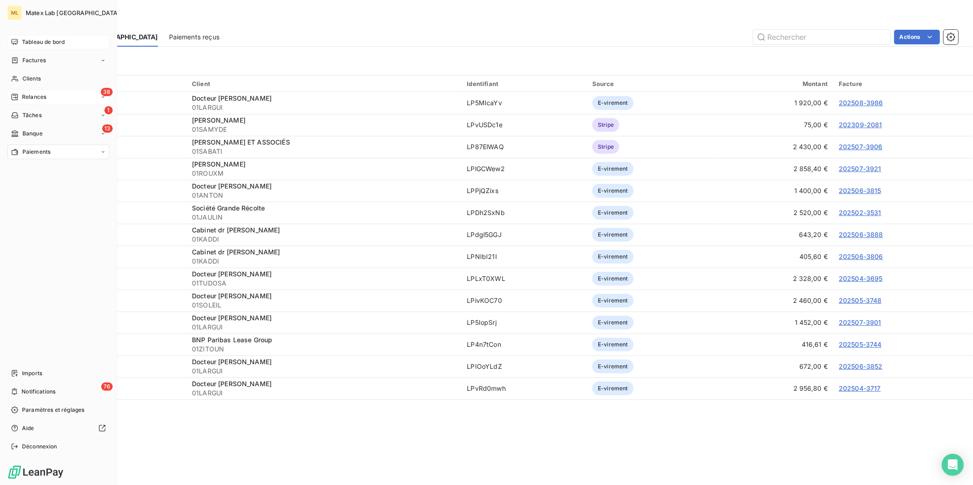
click at [38, 40] on span "Tableau de bord" at bounding box center [43, 42] width 43 height 8
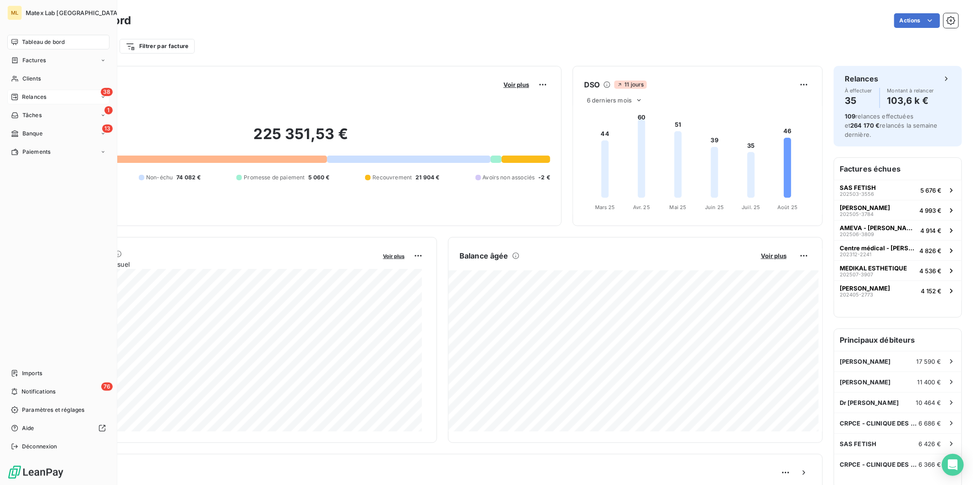
click at [34, 152] on span "Paiements" at bounding box center [36, 152] width 28 height 8
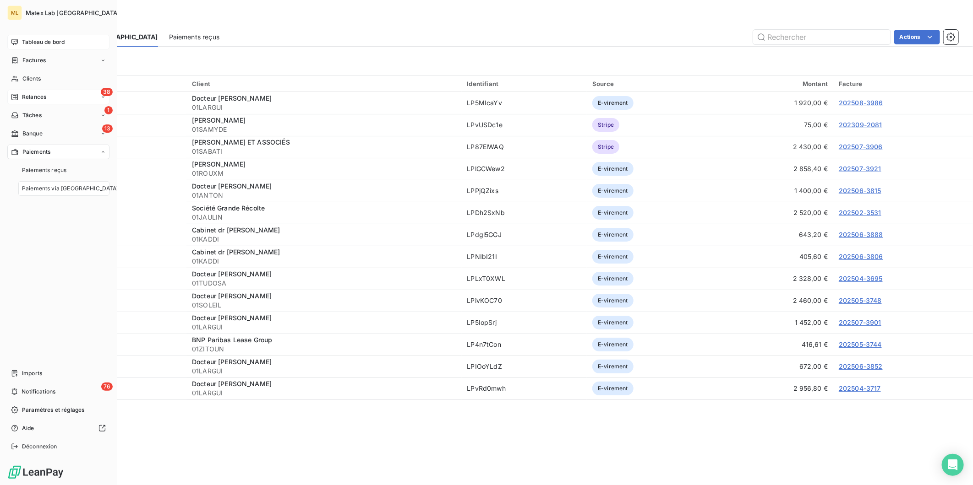
click at [45, 38] on span "Tableau de bord" at bounding box center [43, 42] width 43 height 8
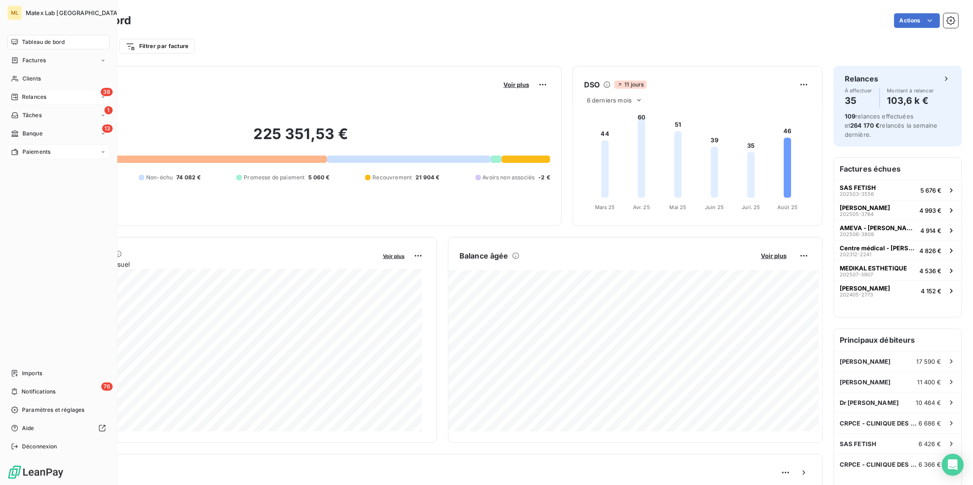
click at [24, 152] on span "Paiements" at bounding box center [36, 152] width 28 height 8
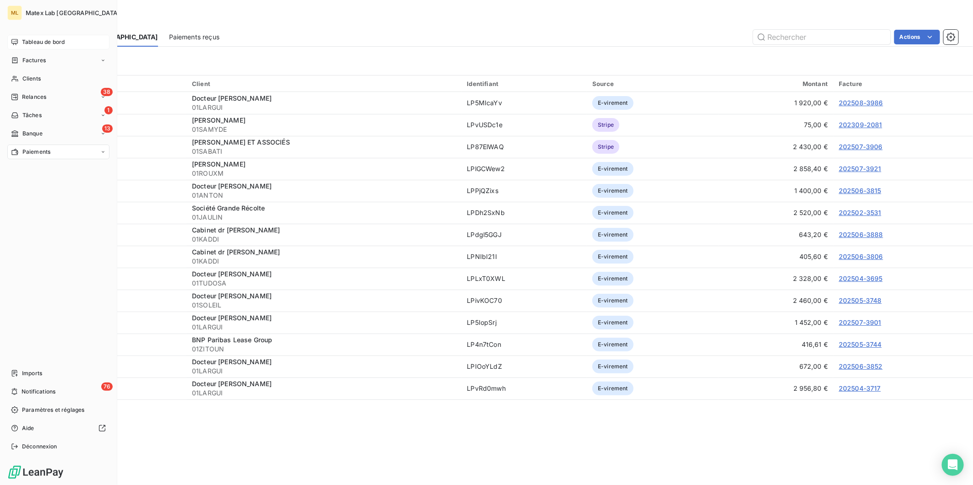
click at [29, 43] on span "Tableau de bord" at bounding box center [43, 42] width 43 height 8
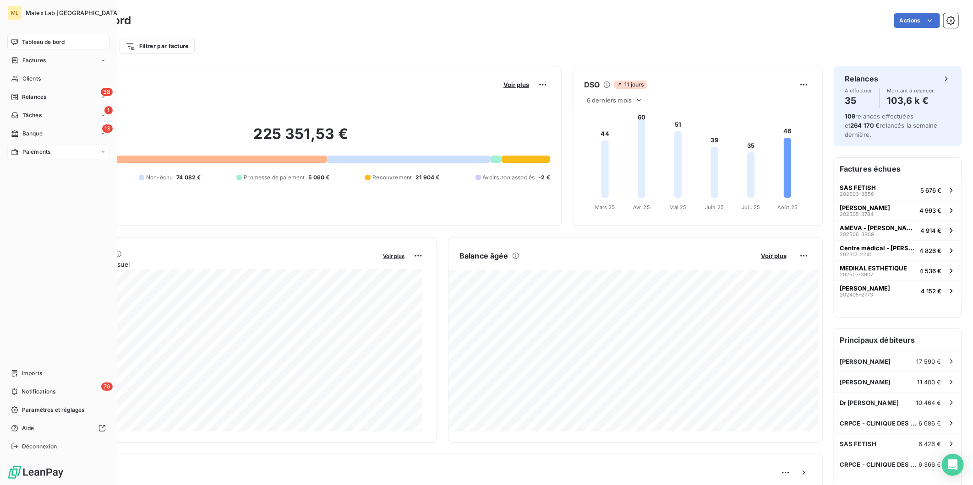
click at [21, 148] on div "Paiements" at bounding box center [30, 152] width 39 height 8
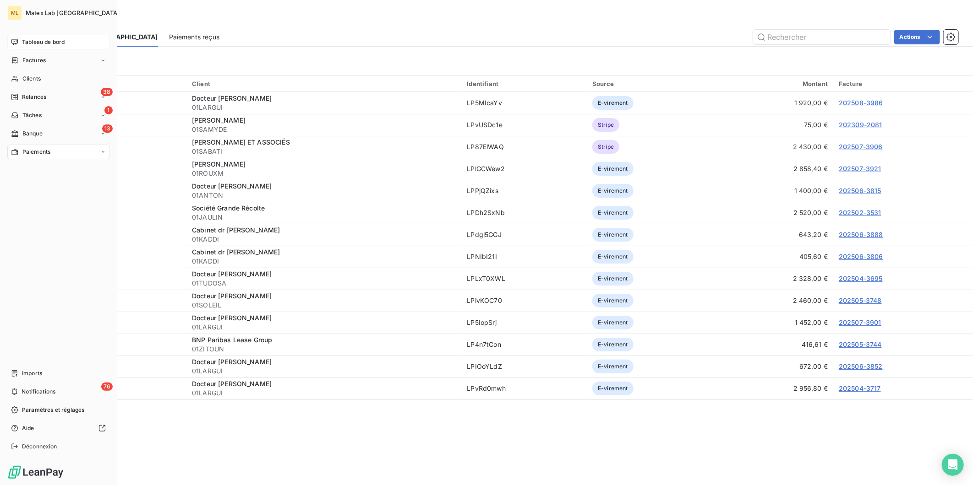
click at [19, 38] on div "Tableau de bord" at bounding box center [58, 42] width 102 height 15
